Goal: Find specific page/section: Find specific page/section

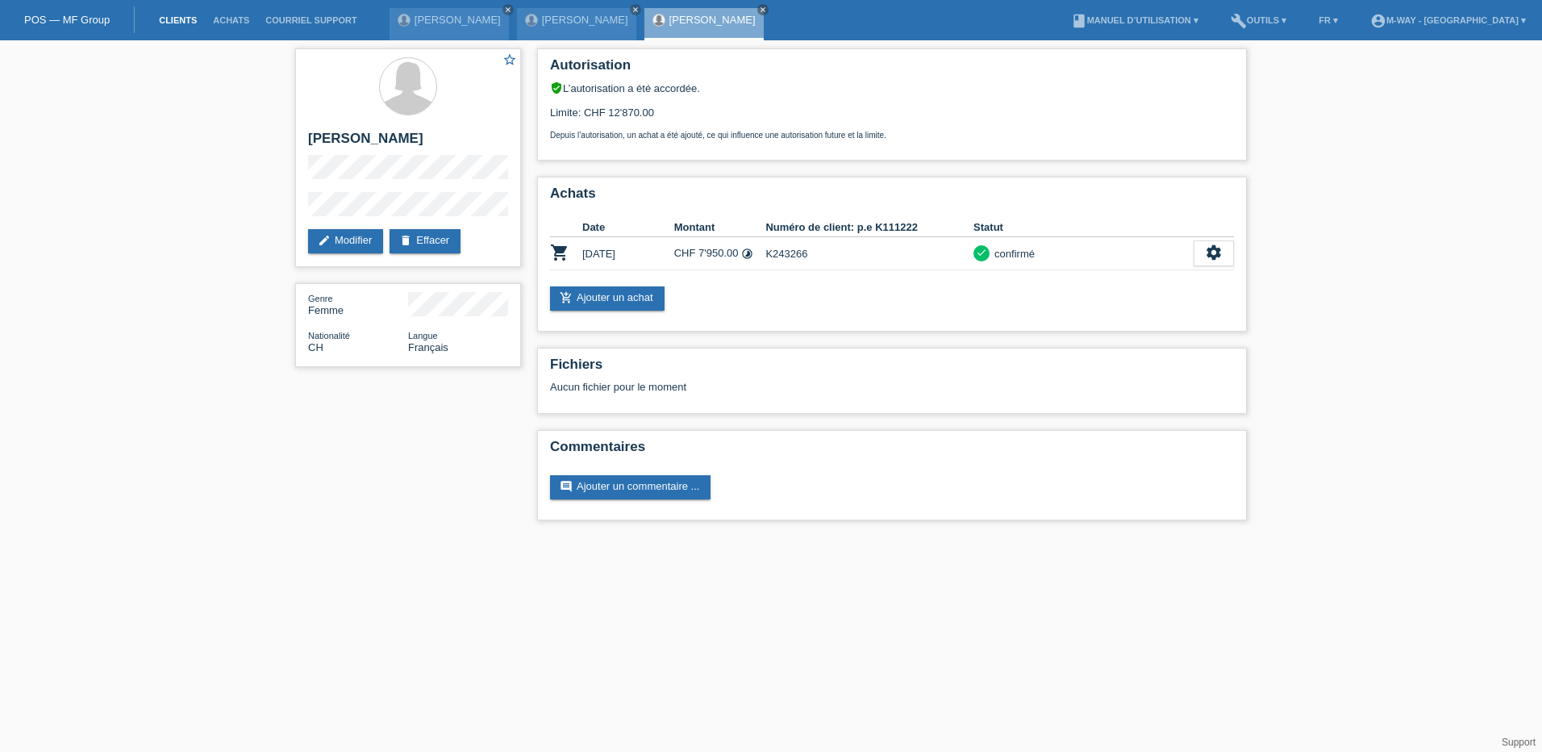
click at [176, 19] on link "Clients" at bounding box center [178, 20] width 54 height 10
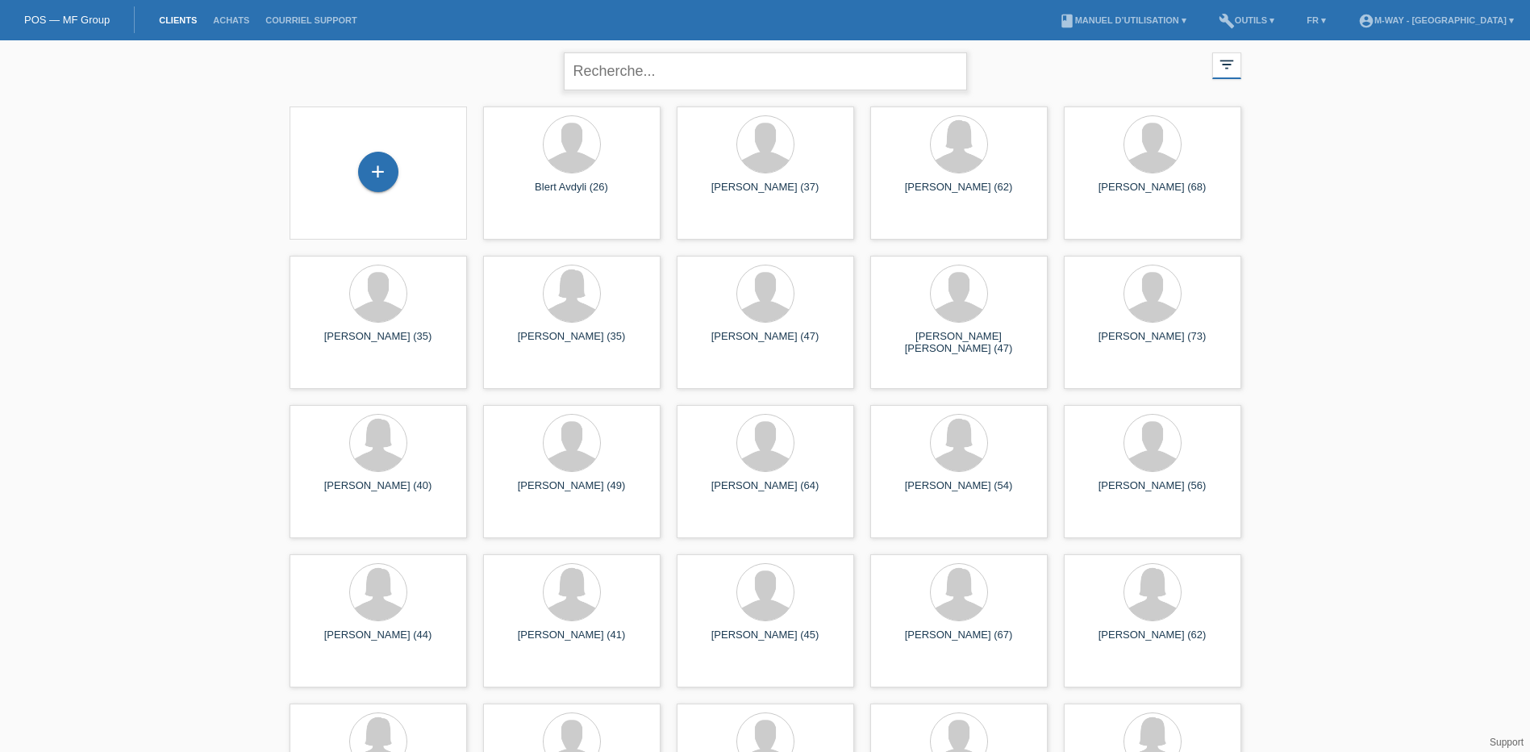
click at [690, 77] on input "text" at bounding box center [765, 71] width 403 height 38
type input "viret"
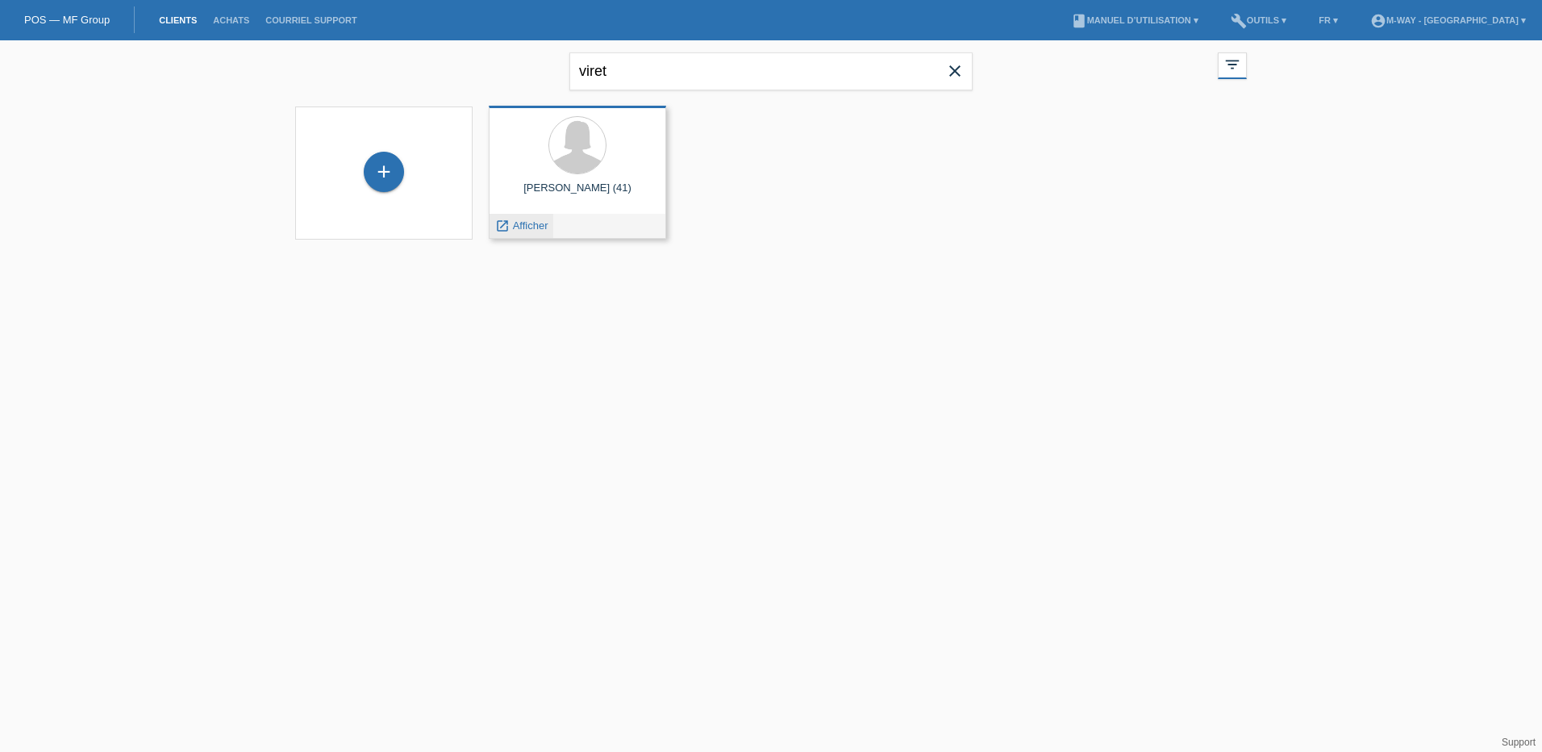
click at [537, 229] on span "Afficher" at bounding box center [530, 225] width 35 height 12
